Goal: Task Accomplishment & Management: Use online tool/utility

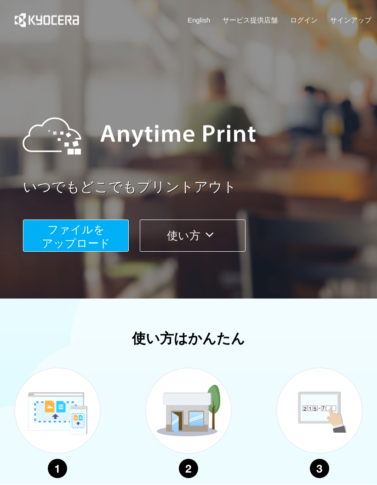
click at [51, 241] on span "ファイルを ​​アップロード" at bounding box center [76, 236] width 68 height 26
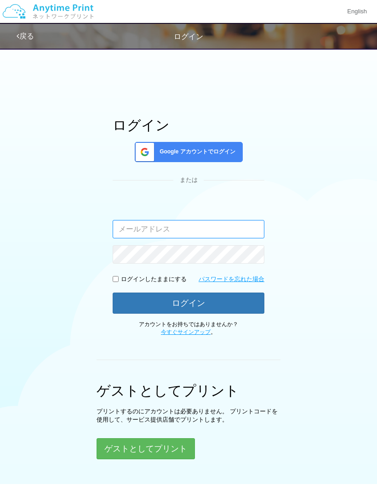
type input "missa.04062002@gmail.com"
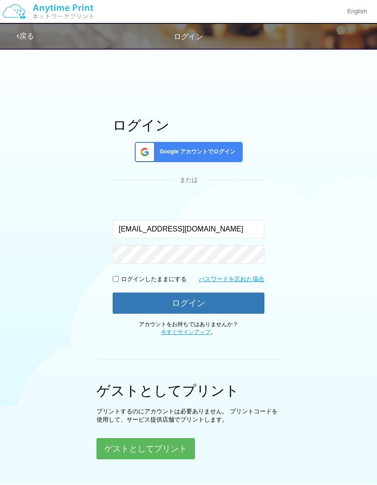
click at [131, 308] on button "ログイン" at bounding box center [189, 303] width 152 height 21
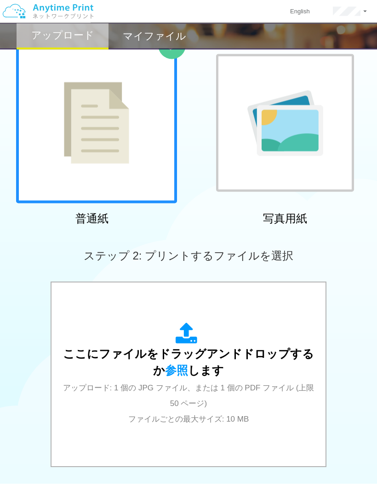
scroll to position [67, 0]
click at [176, 367] on span "参照" at bounding box center [176, 370] width 23 height 13
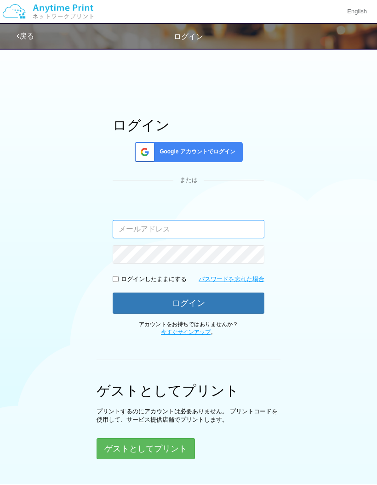
type input "[EMAIL_ADDRESS][DOMAIN_NAME]"
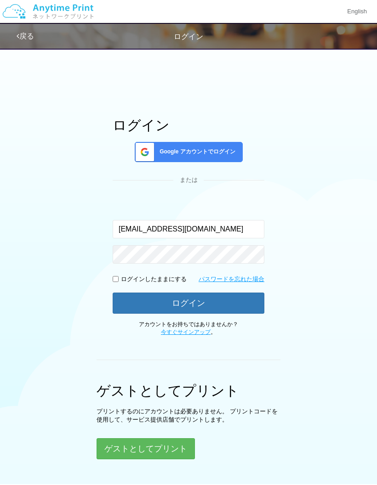
click at [222, 304] on button "ログイン" at bounding box center [189, 303] width 152 height 21
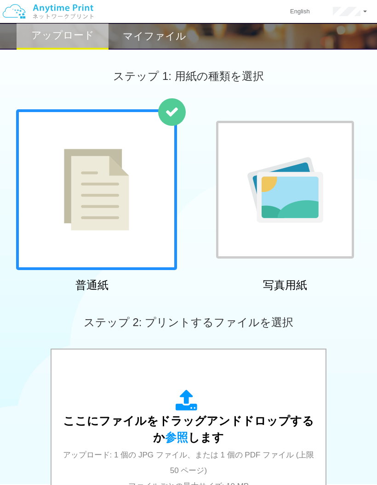
scroll to position [63, 0]
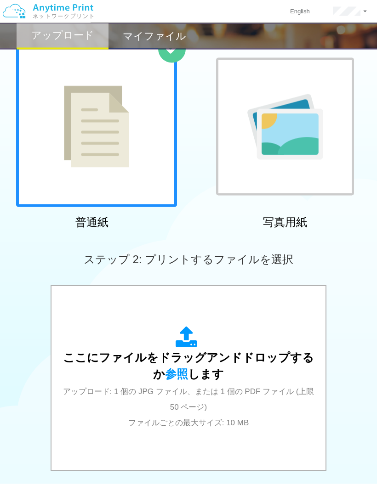
click at [187, 367] on div "ここにファイルをドラッグアンドドロップするか 参照 します アップロード: 1 個の JPG ファイル、または 1 個の PDF ファイル (上限 50 ペー…" at bounding box center [189, 379] width 256 height 104
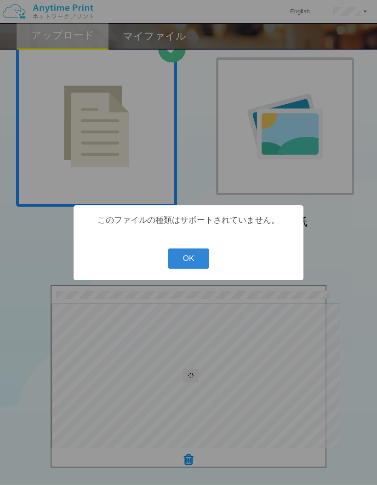
click at [198, 269] on button "OK" at bounding box center [188, 259] width 41 height 20
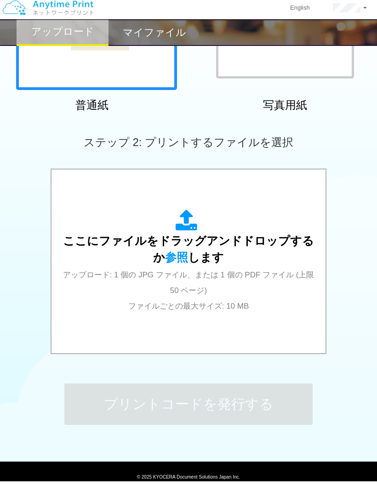
scroll to position [213, 0]
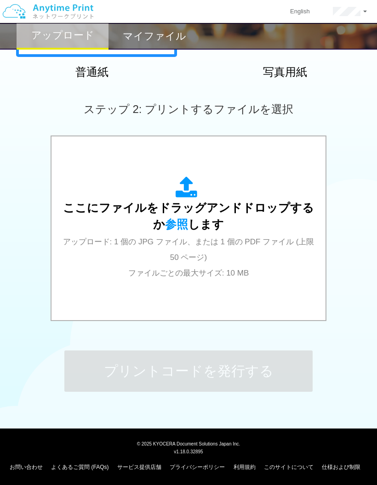
click at [182, 223] on span "参照" at bounding box center [176, 224] width 23 height 13
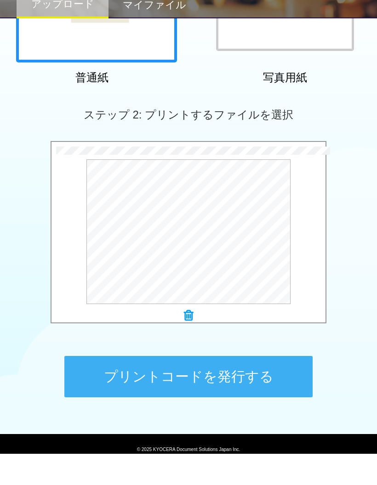
scroll to position [176, 0]
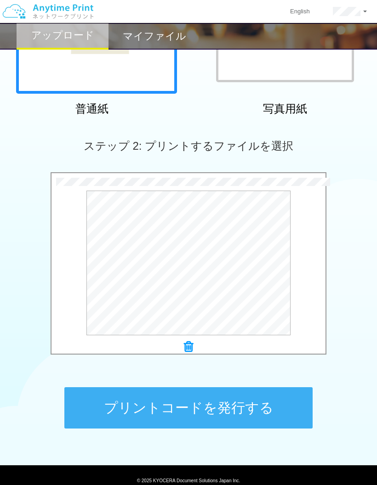
click at [201, 410] on button "プリントコードを発行する" at bounding box center [188, 407] width 248 height 41
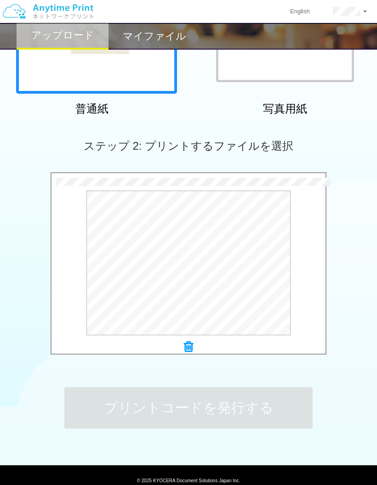
scroll to position [0, 0]
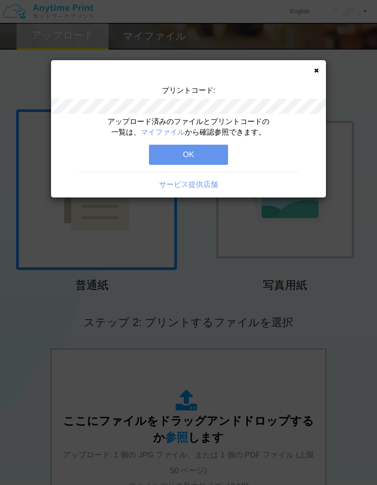
click at [175, 155] on button "OK" at bounding box center [188, 155] width 79 height 20
